Goal: Information Seeking & Learning: Learn about a topic

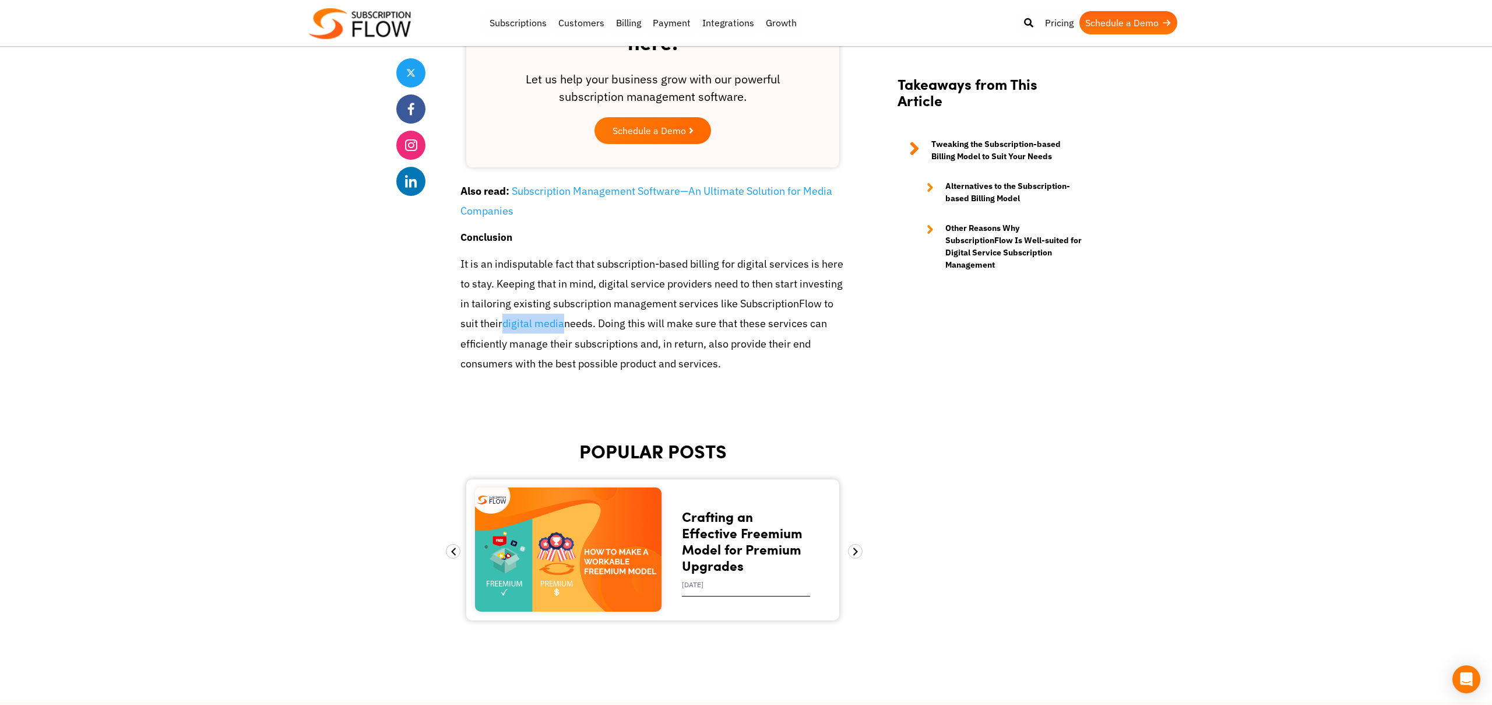
scroll to position [2343, 0]
click at [759, 312] on p "It is an indisputable fact that subscription-based billing for digital services…" at bounding box center [652, 313] width 385 height 119
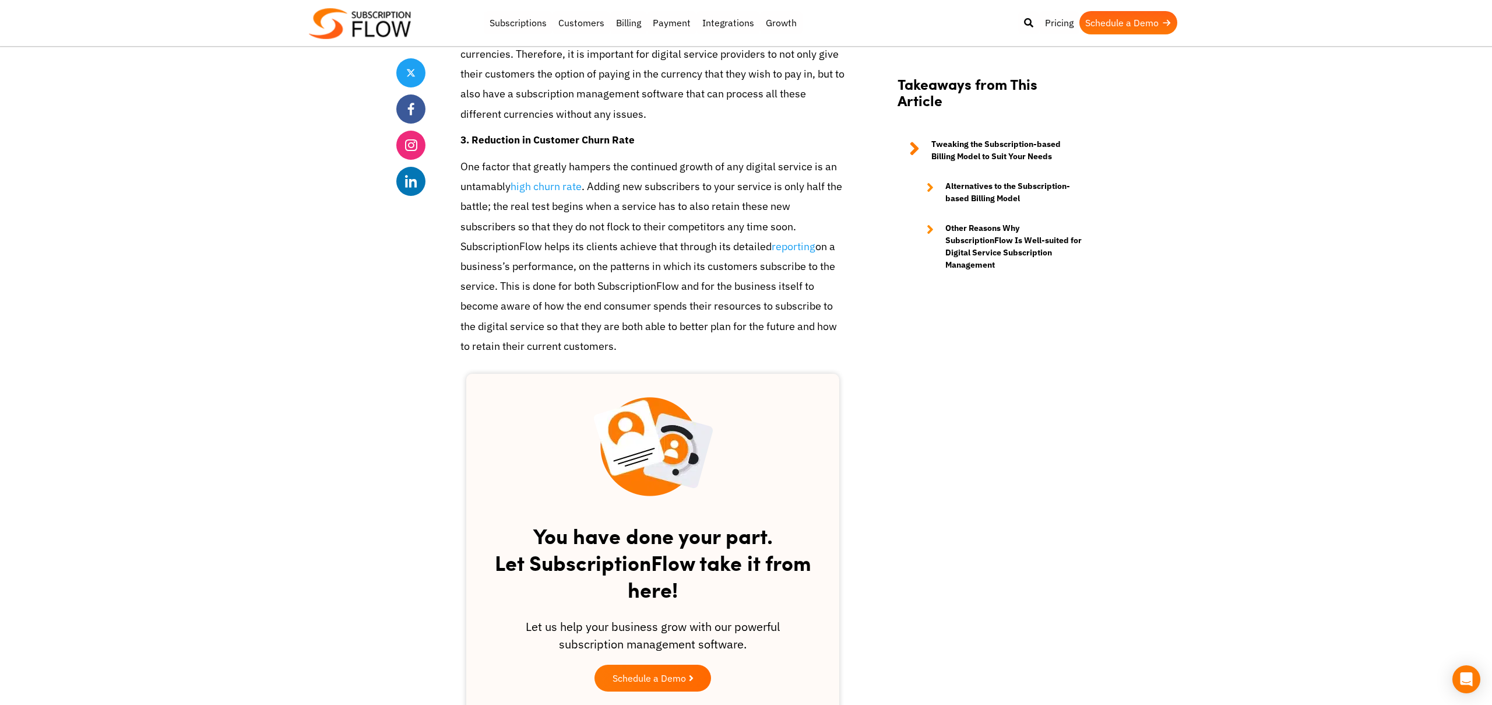
scroll to position [1827, 0]
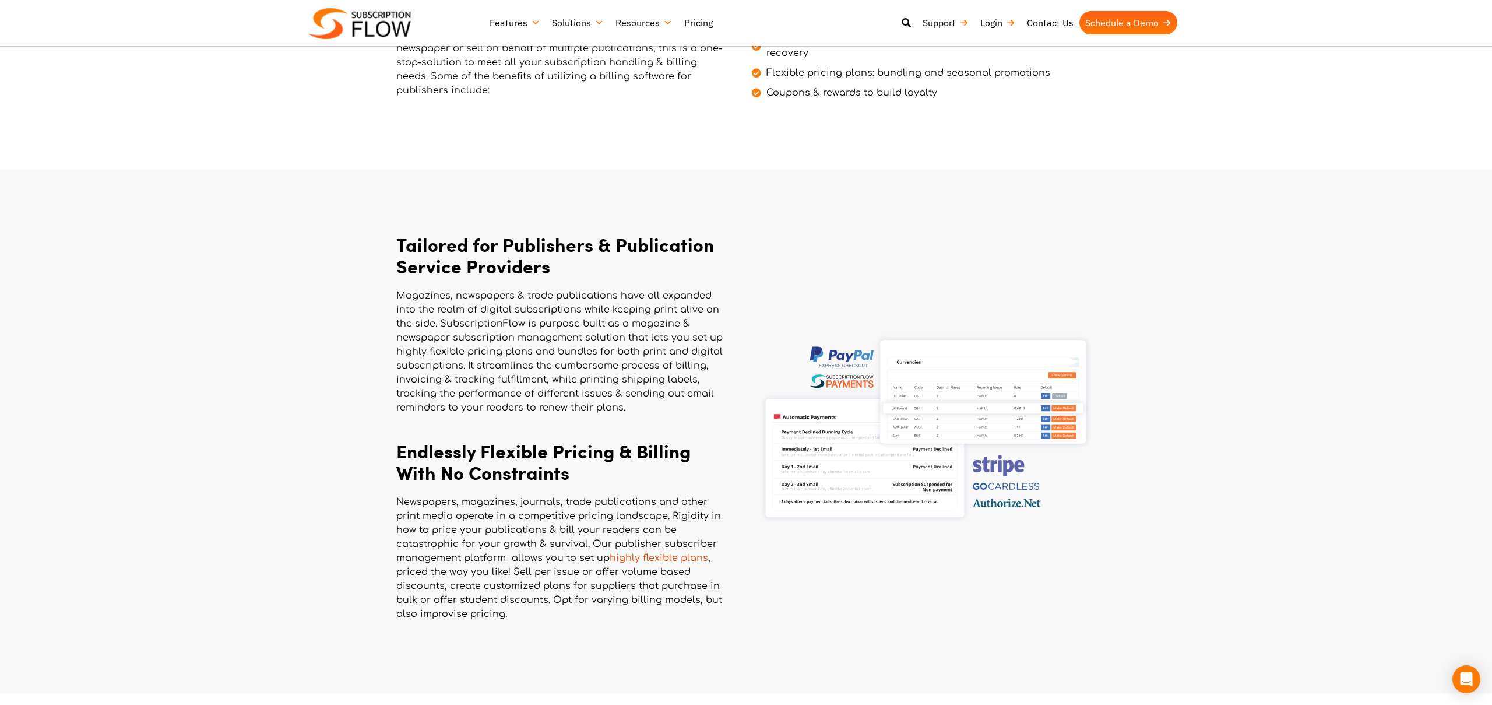
scroll to position [503, 0]
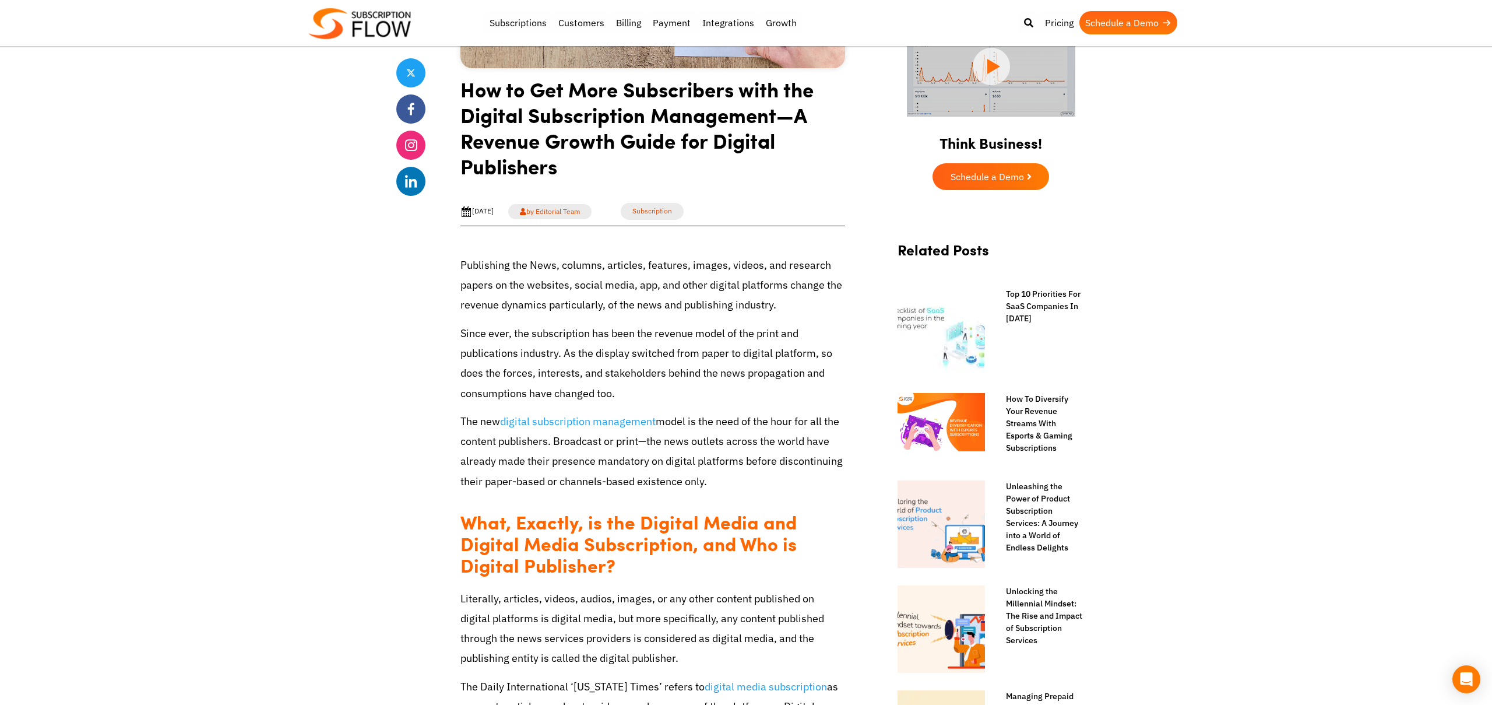
click at [753, 354] on p "Since ever, the subscription has been the revenue model of the print and public…" at bounding box center [652, 363] width 385 height 80
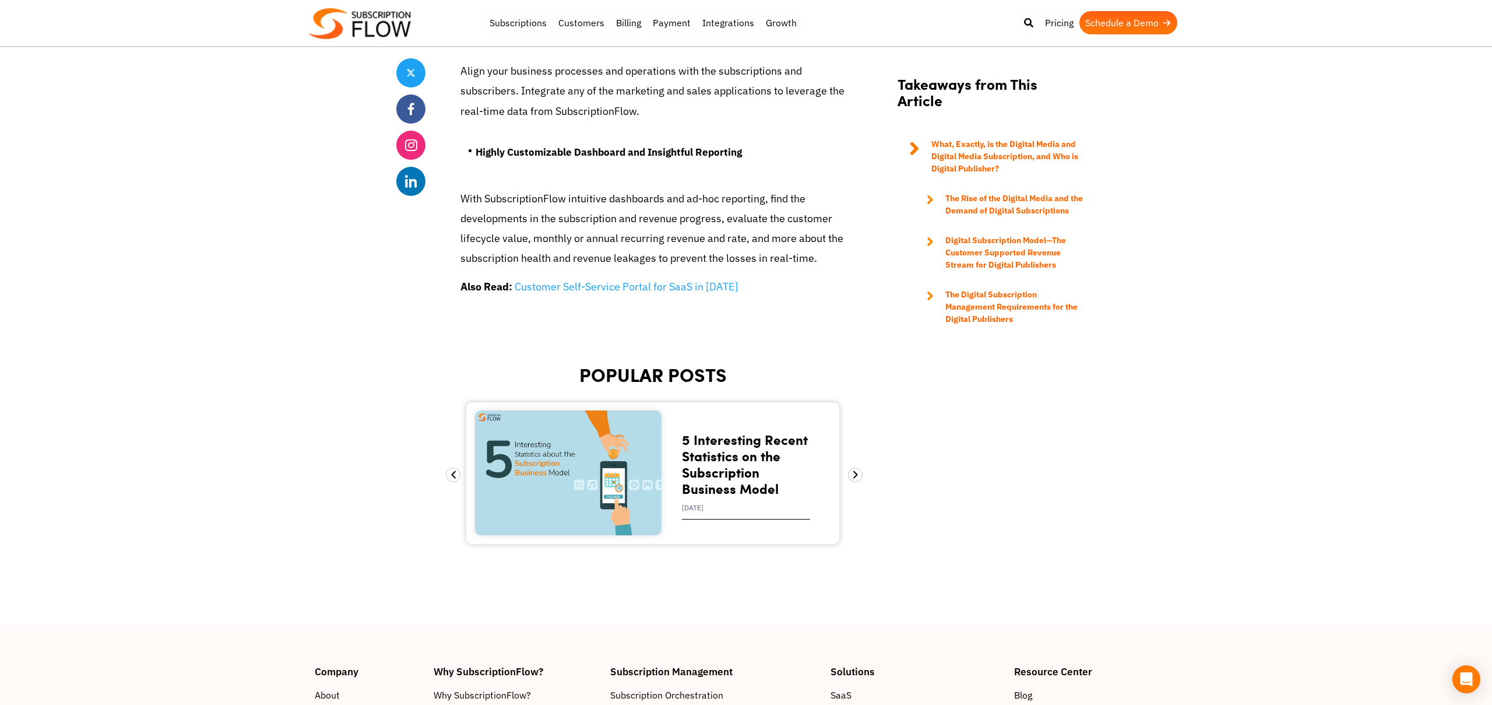
scroll to position [4661, 0]
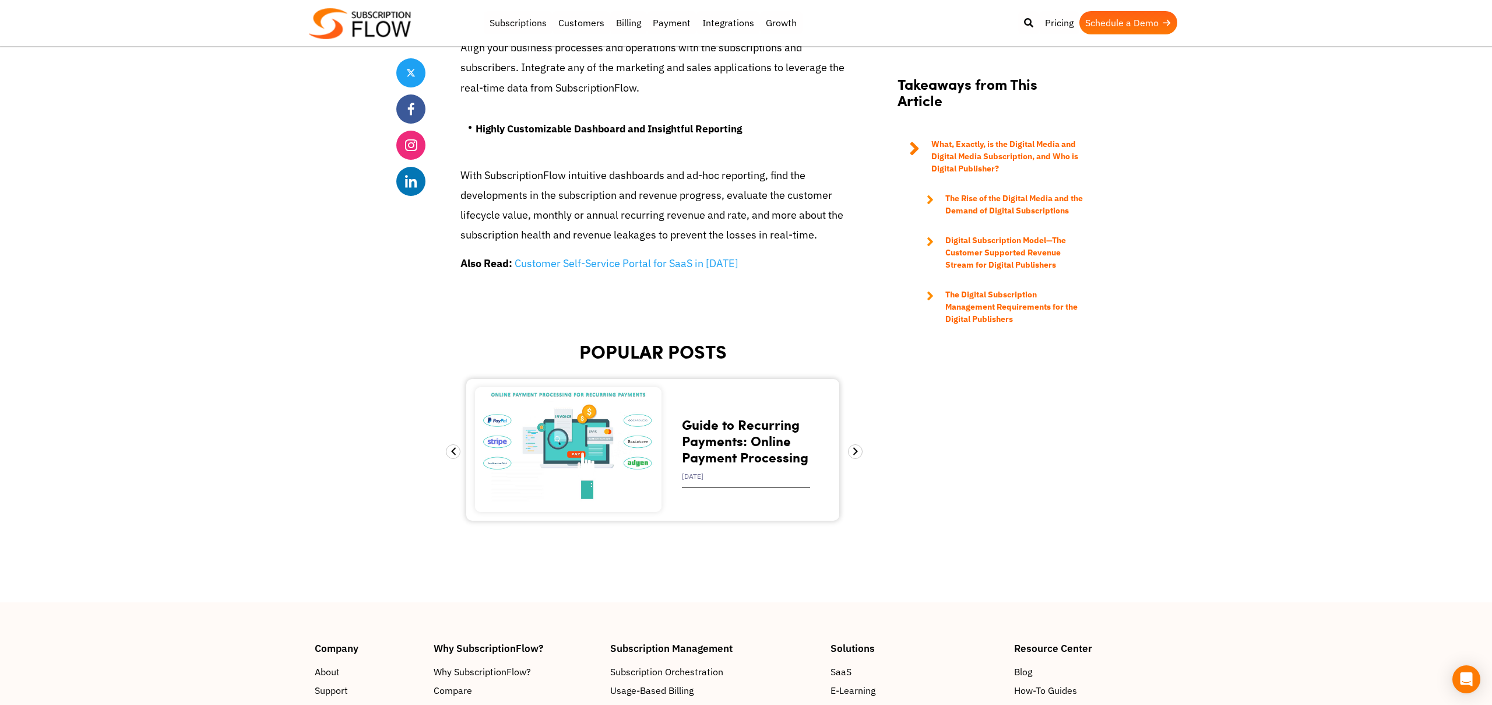
click at [972, 305] on strong "The Digital Subscription Management Requirements for the Digital Publishers" at bounding box center [1011, 306] width 132 height 35
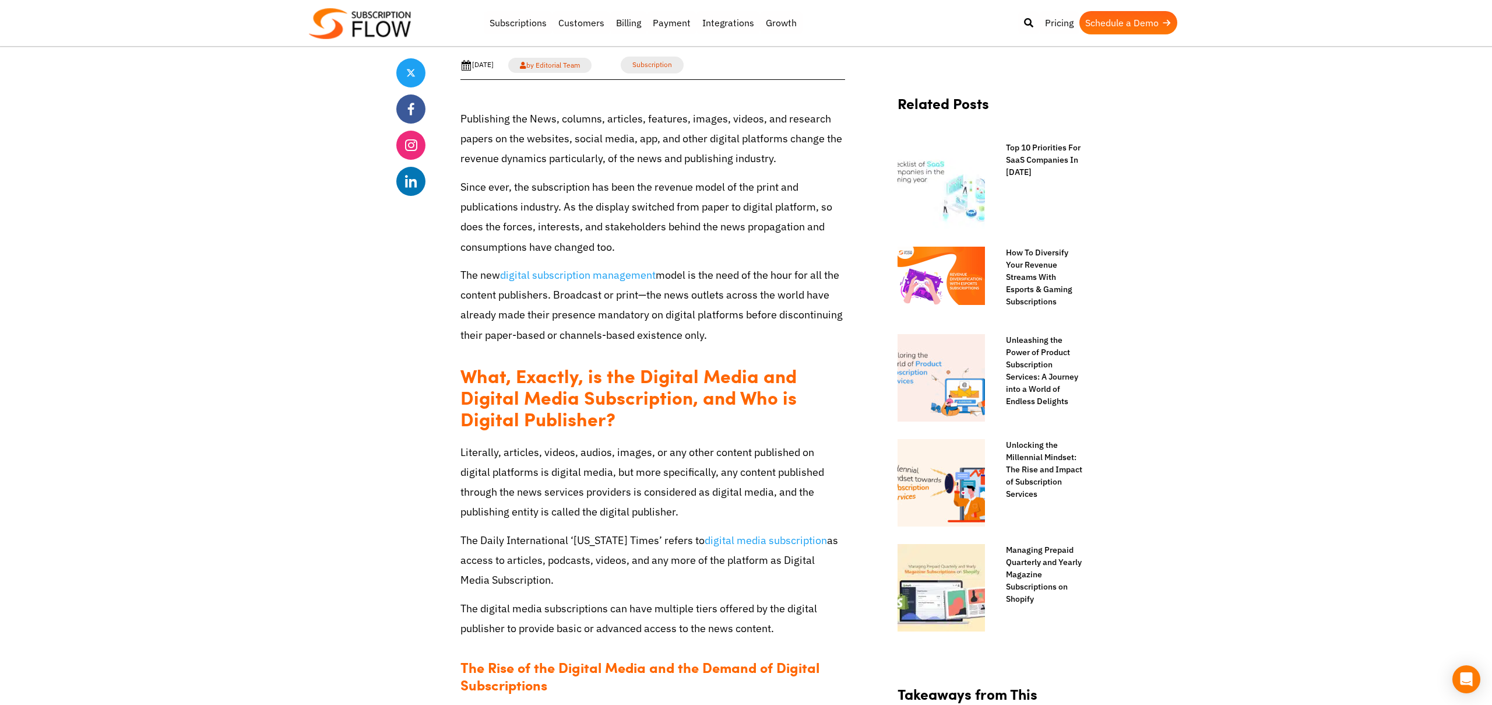
scroll to position [473, 0]
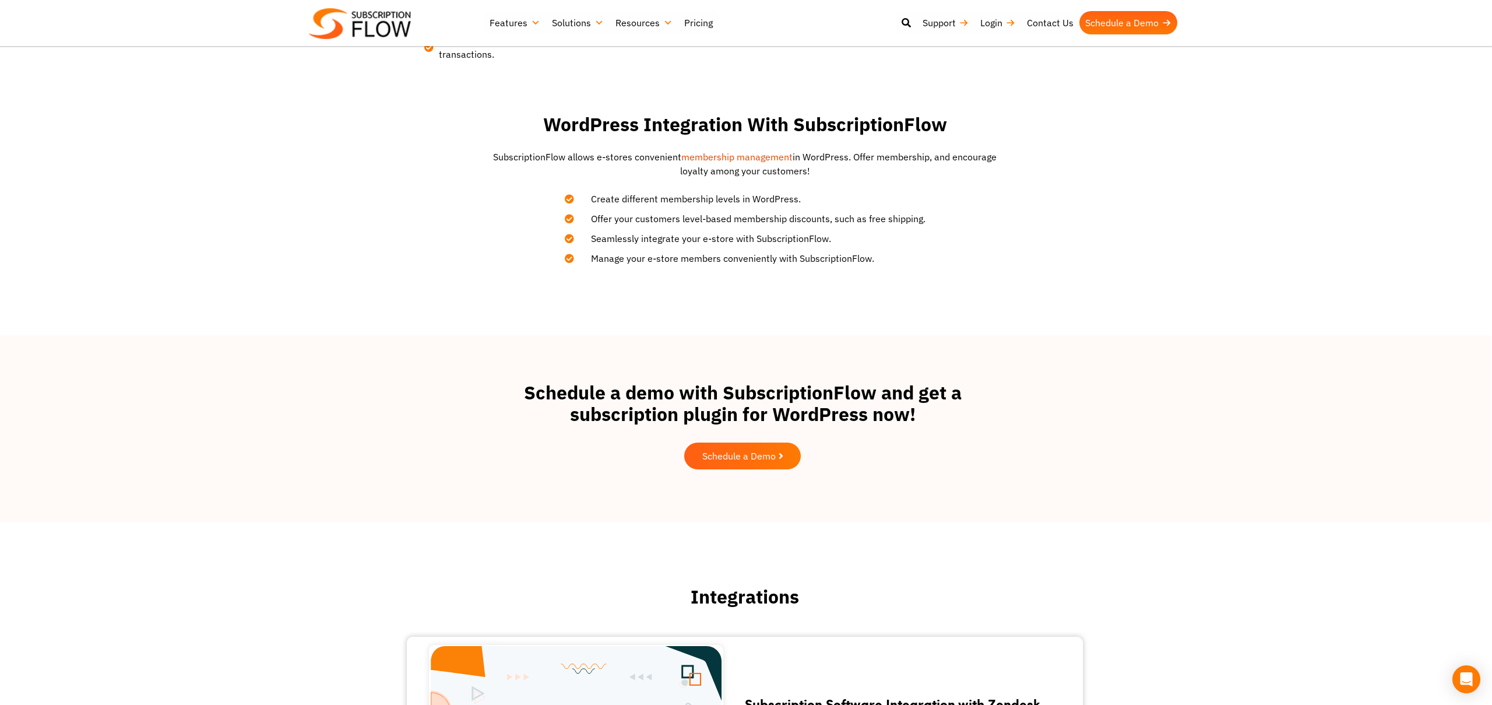
scroll to position [1555, 1]
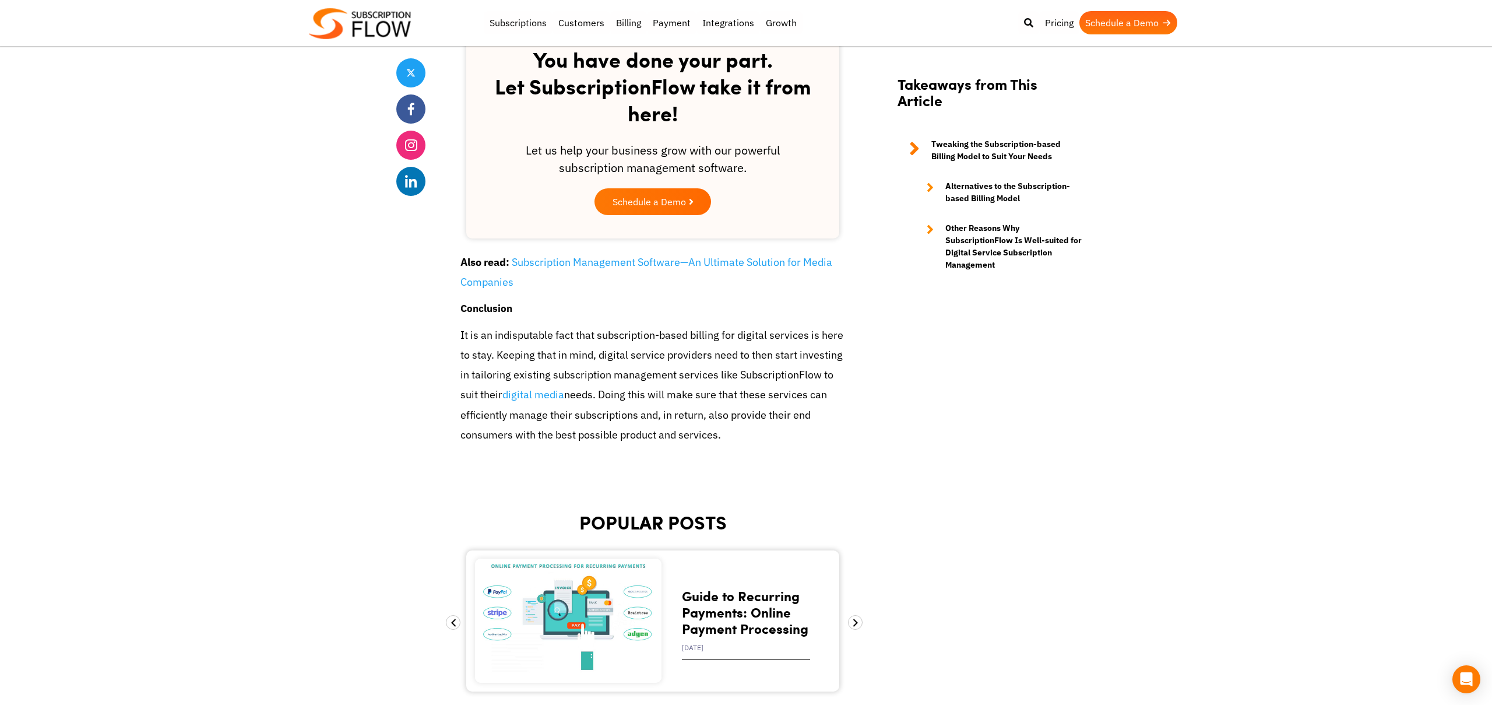
scroll to position [2277, 0]
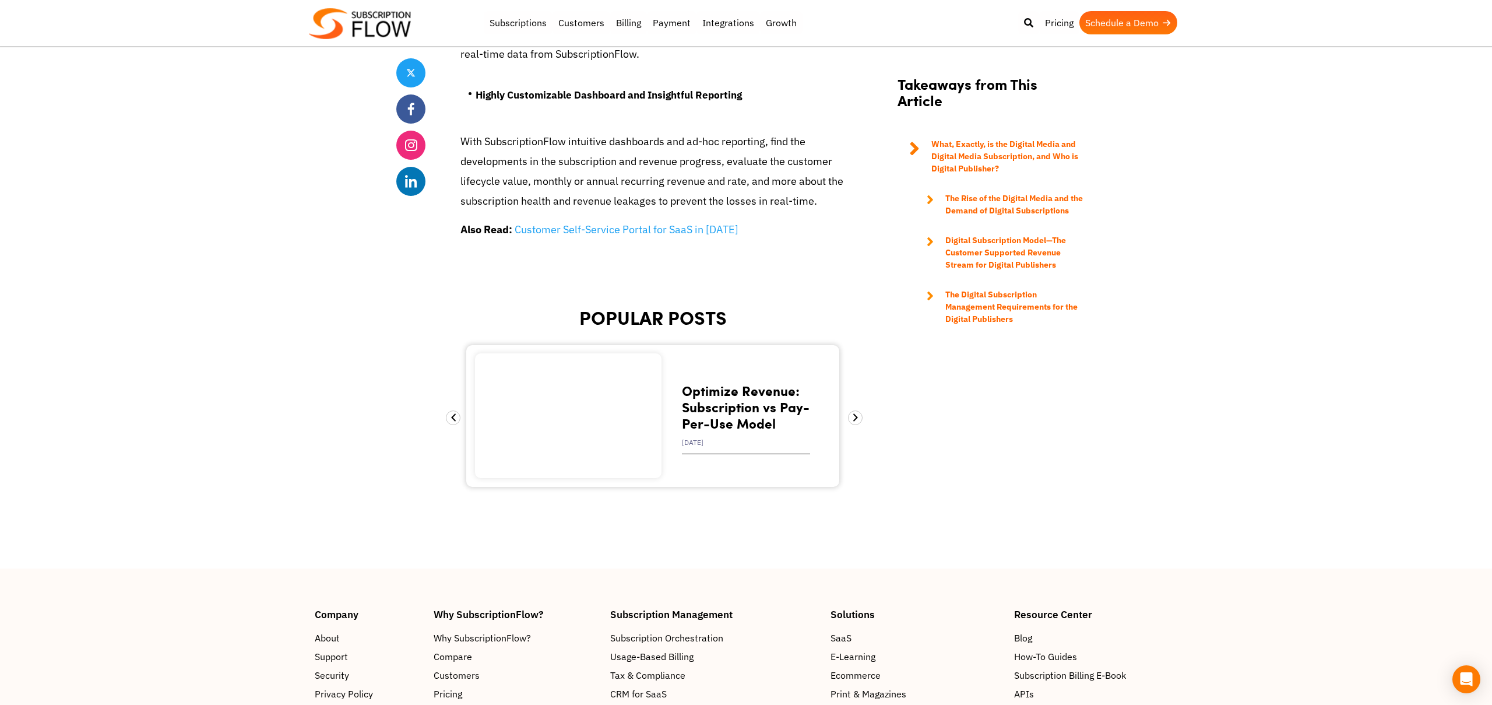
scroll to position [4698, 0]
